Goal: Information Seeking & Learning: Understand process/instructions

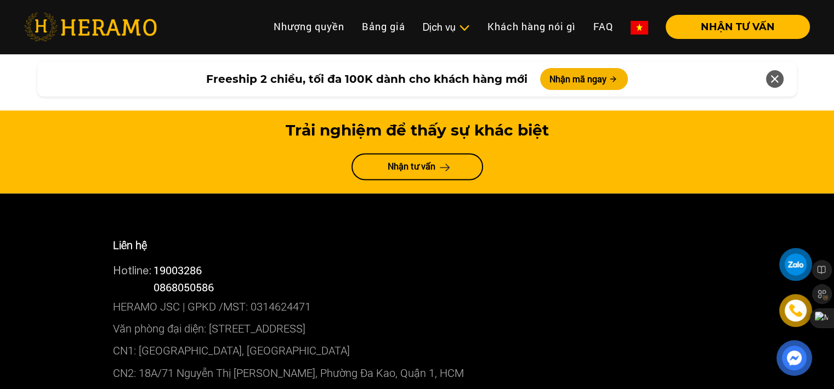
scroll to position [5892, 0]
drag, startPoint x: 140, startPoint y: 244, endPoint x: 206, endPoint y: 244, distance: 65.8
click at [206, 339] on p "CN1: [GEOGRAPHIC_DATA], [GEOGRAPHIC_DATA]" at bounding box center [417, 350] width 609 height 22
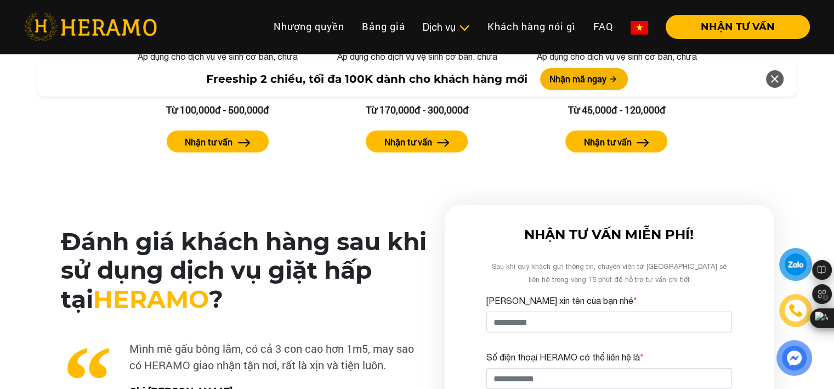
scroll to position [2567, 0]
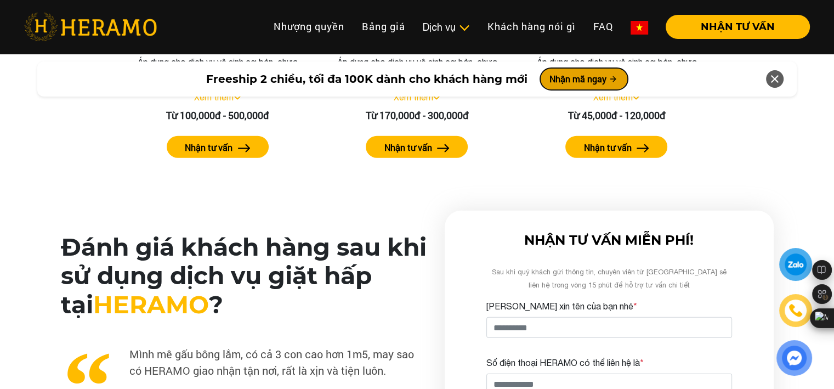
click at [576, 76] on button "Nhận mã ngay" at bounding box center [584, 79] width 88 height 22
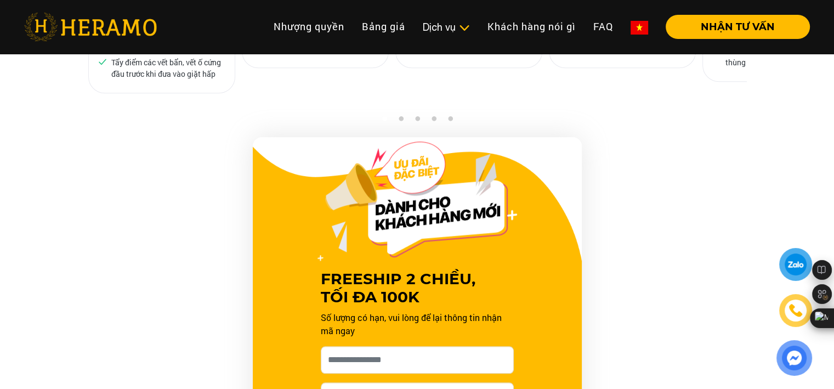
scroll to position [992, 0]
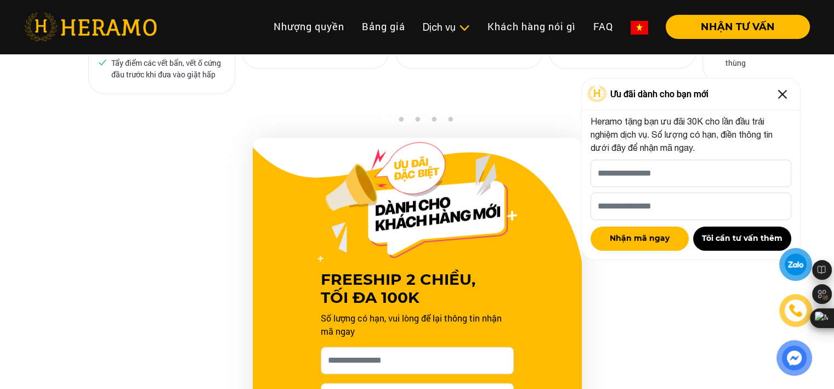
click at [791, 308] on img at bounding box center [795, 311] width 16 height 16
click at [625, 319] on div "FREESHIP 2 CHIỀU, TỐI ĐA 100K Số lượng có hạn, vui lòng để lại thông tin nhận m…" at bounding box center [417, 335] width 658 height 395
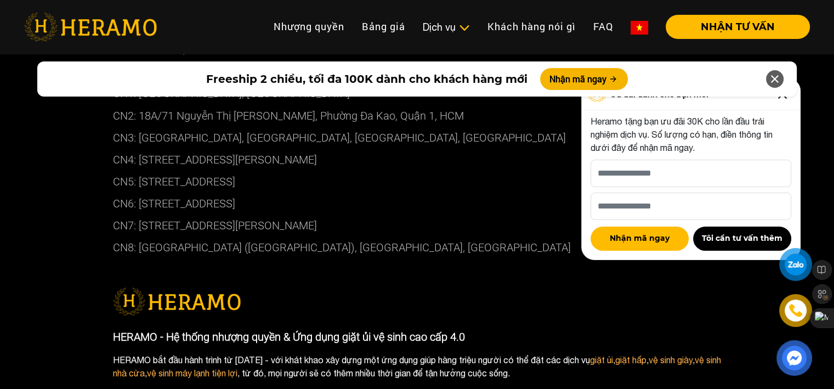
scroll to position [6149, 0]
click at [803, 298] on link at bounding box center [796, 311] width 30 height 30
click at [799, 264] on div at bounding box center [796, 264] width 25 height 24
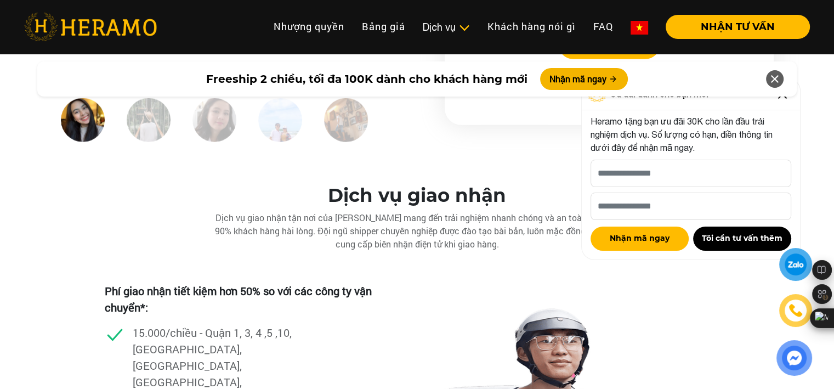
scroll to position [2949, 0]
click at [597, 26] on link "FAQ" at bounding box center [603, 27] width 37 height 24
drag, startPoint x: 219, startPoint y: 196, endPoint x: 222, endPoint y: 186, distance: 10.2
